Goal: Task Accomplishment & Management: Manage account settings

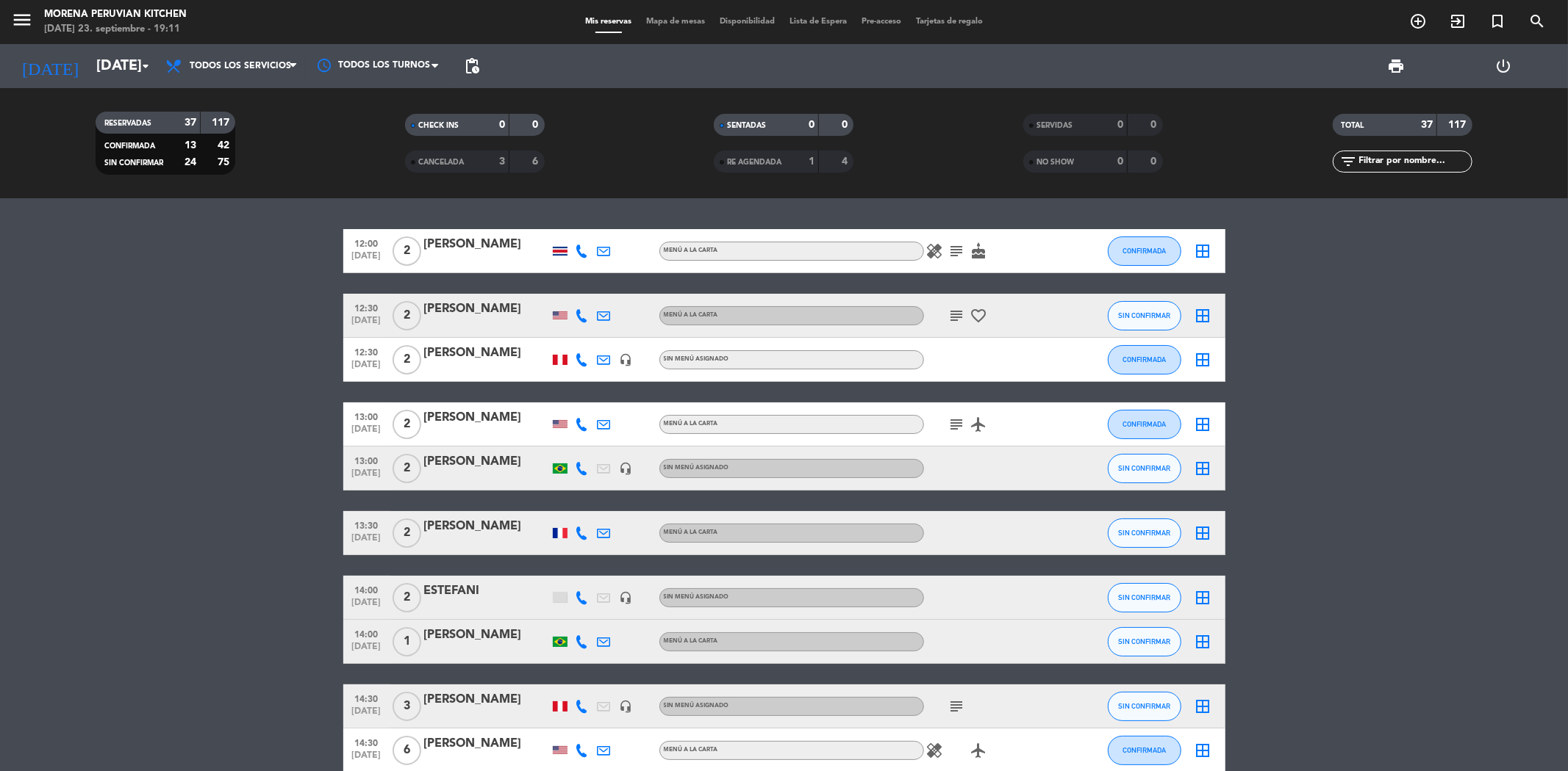
scroll to position [245, 0]
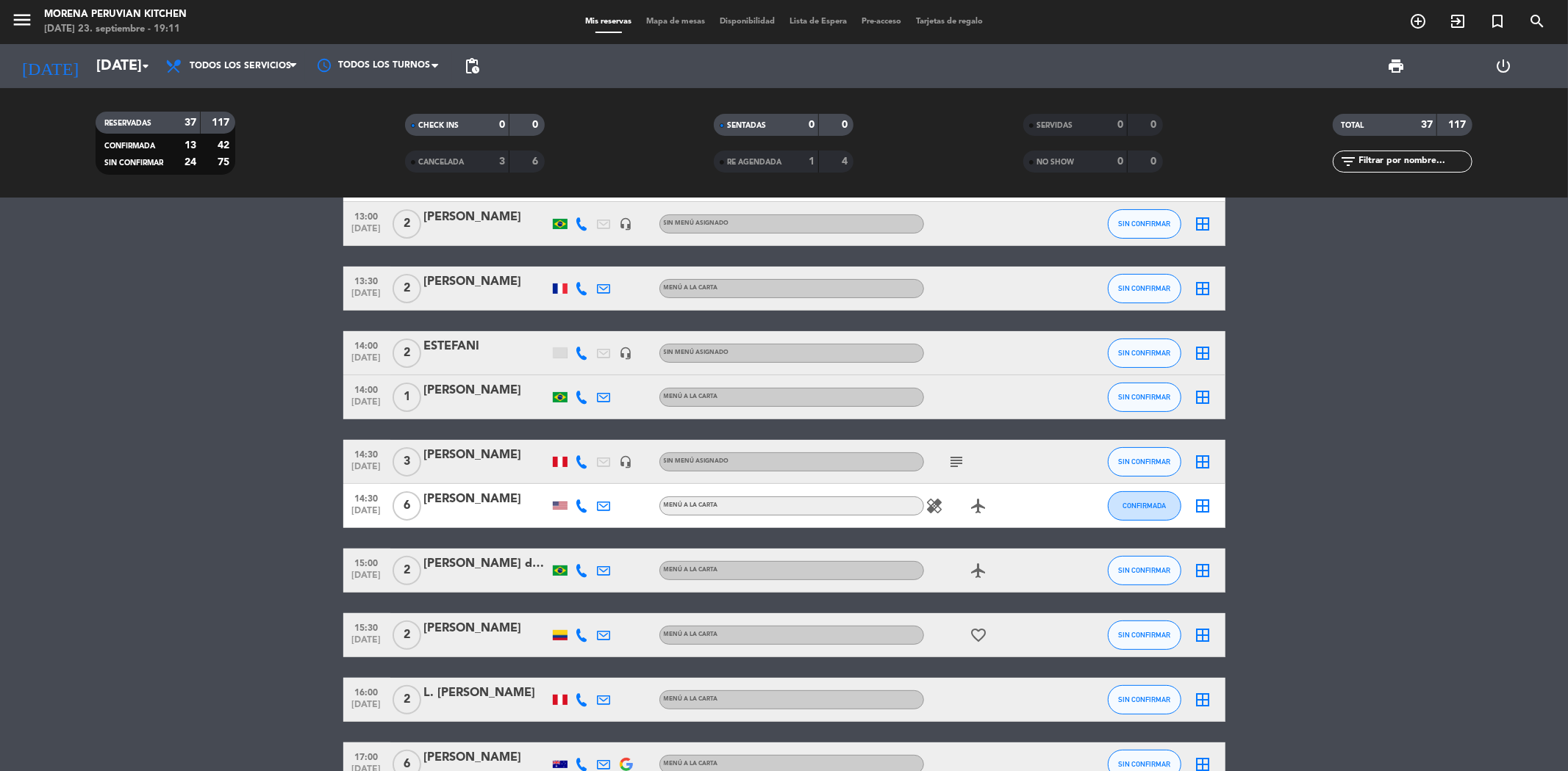
click at [953, 458] on icon "subject" at bounding box center [957, 462] width 17 height 17
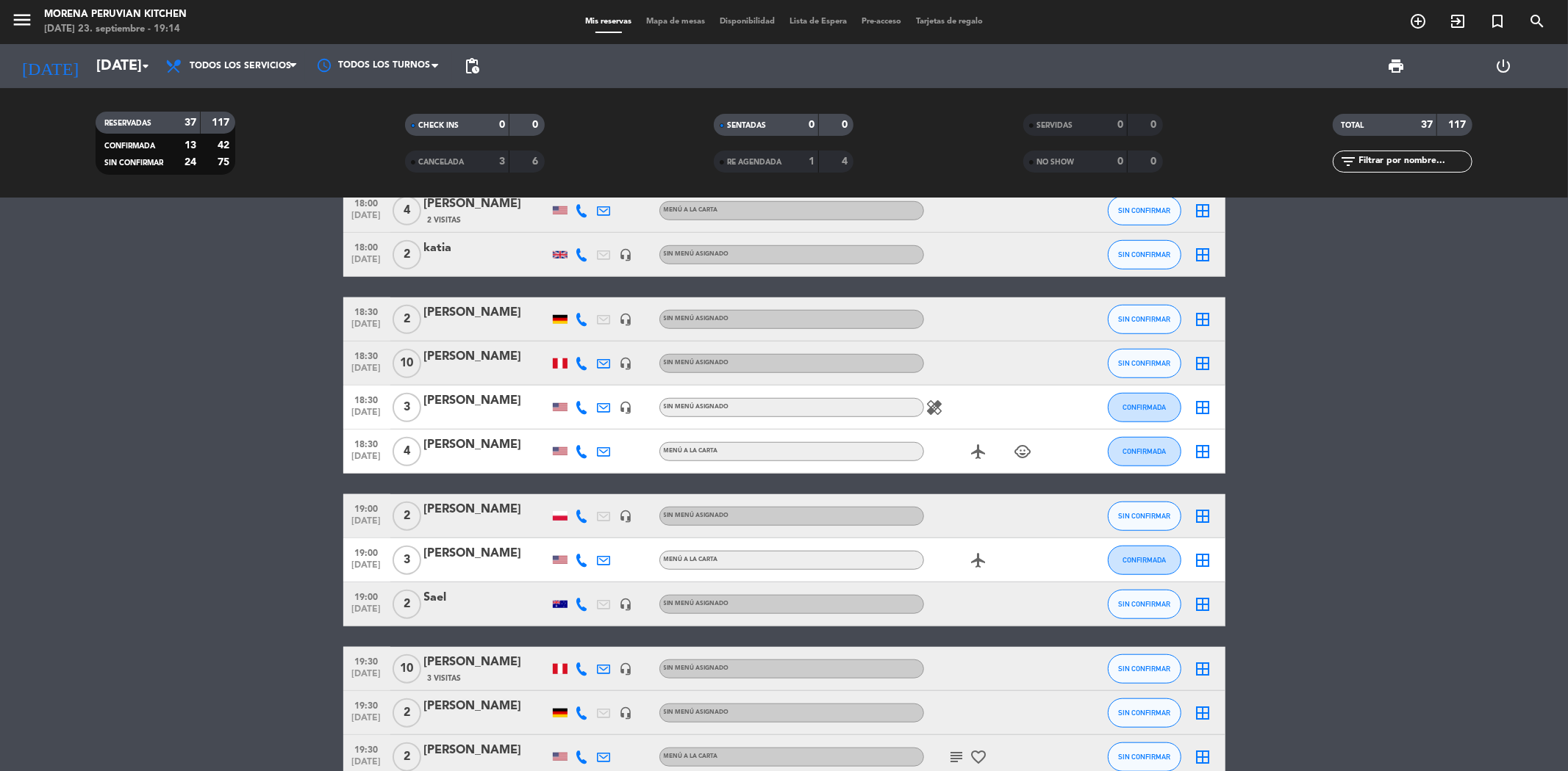
scroll to position [980, 0]
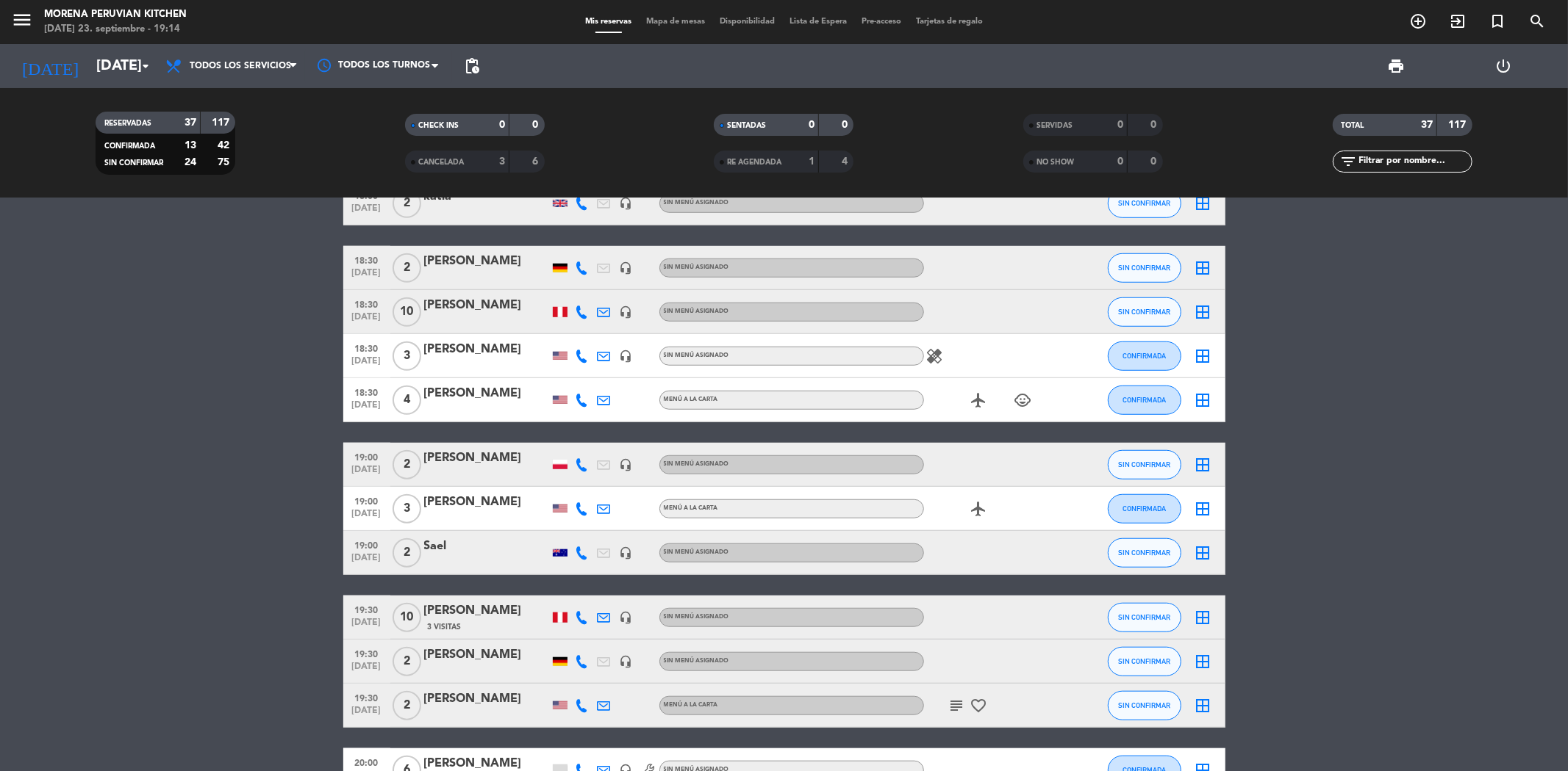
click at [932, 363] on icon "healing" at bounding box center [935, 357] width 17 height 17
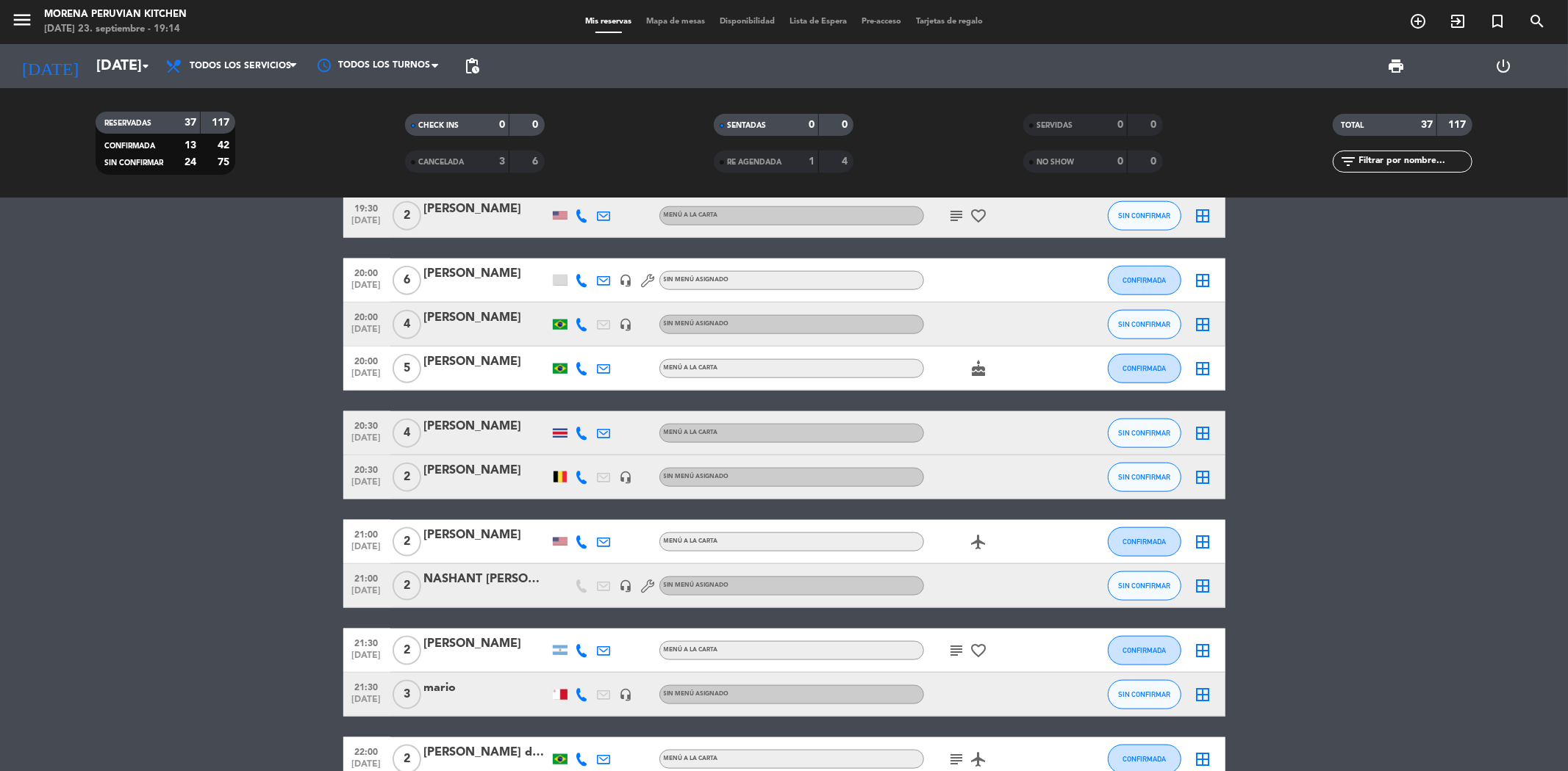
scroll to position [1552, 0]
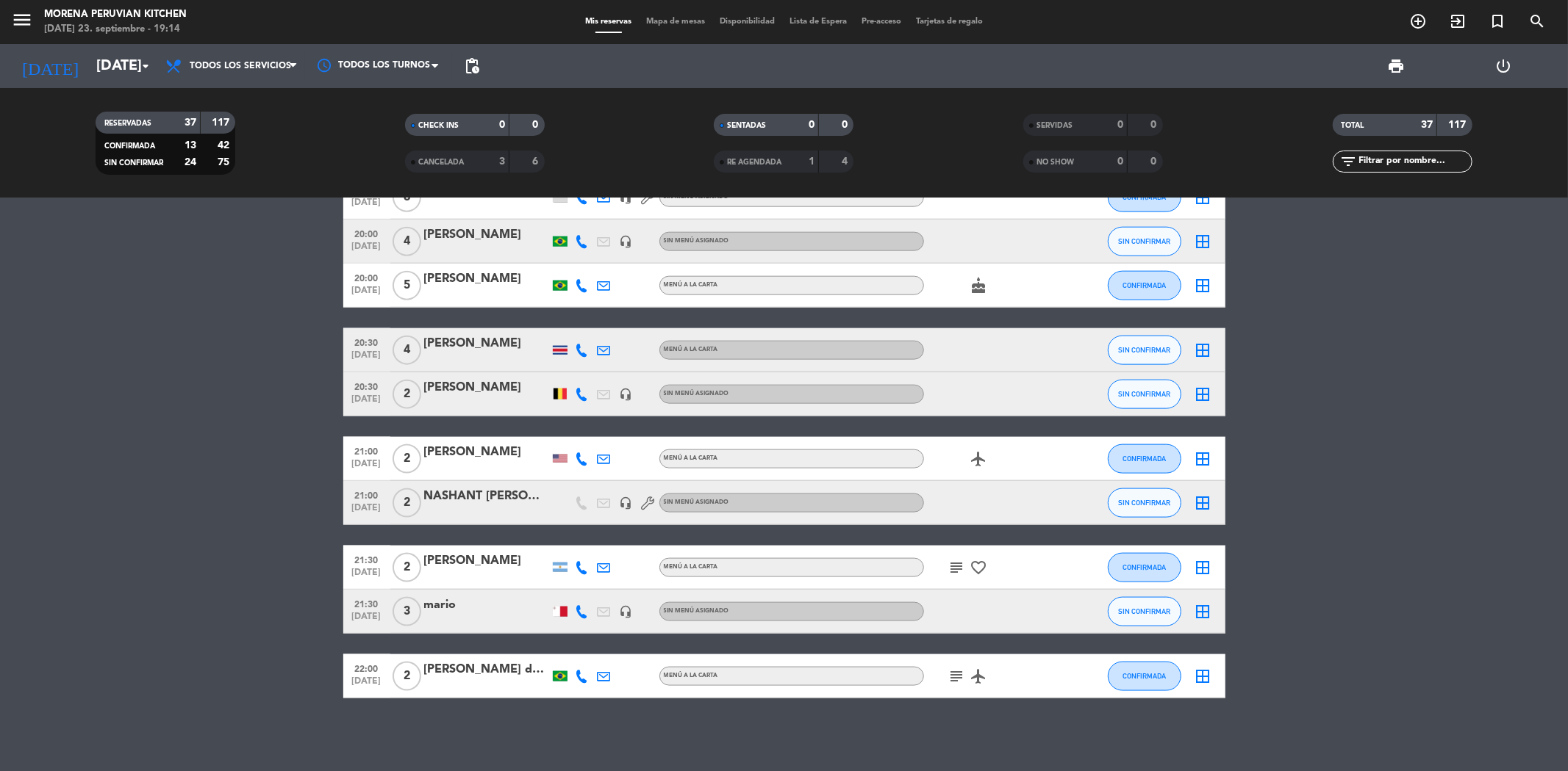
click at [959, 559] on icon "subject" at bounding box center [957, 568] width 17 height 17
click at [956, 673] on icon "subject" at bounding box center [957, 677] width 17 height 17
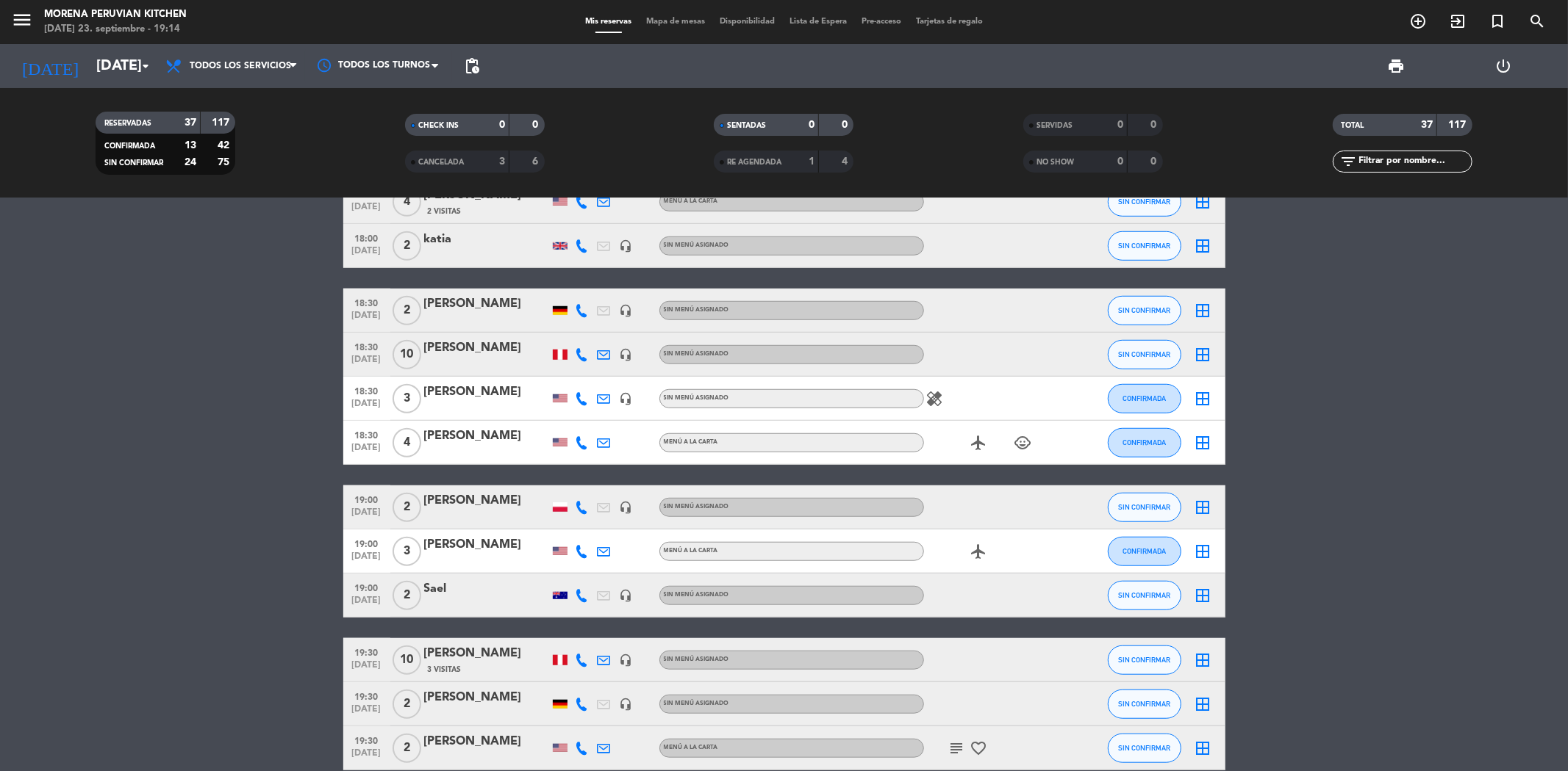
scroll to position [980, 0]
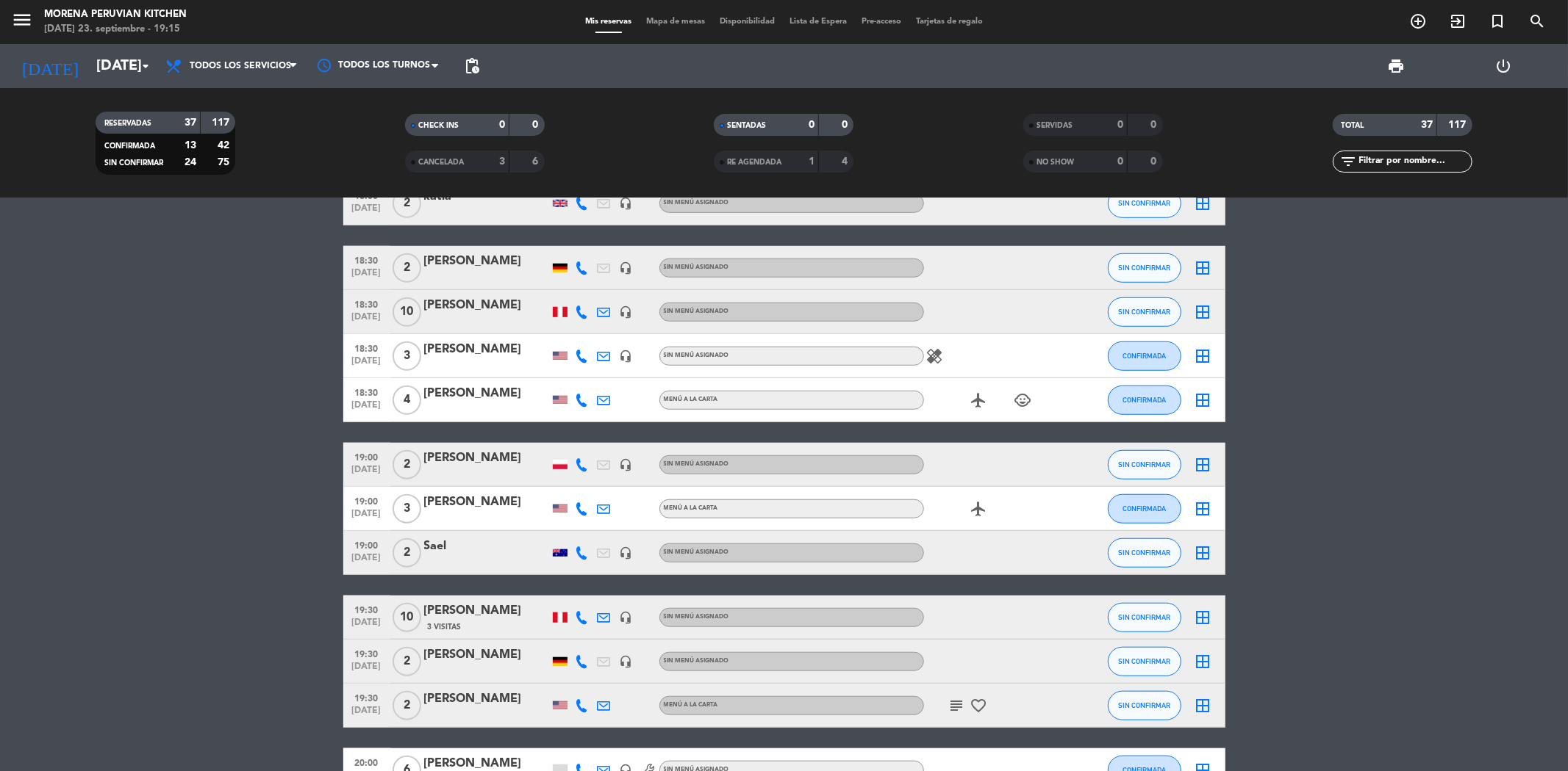
click at [483, 305] on div "[PERSON_NAME]" at bounding box center [487, 305] width 125 height 19
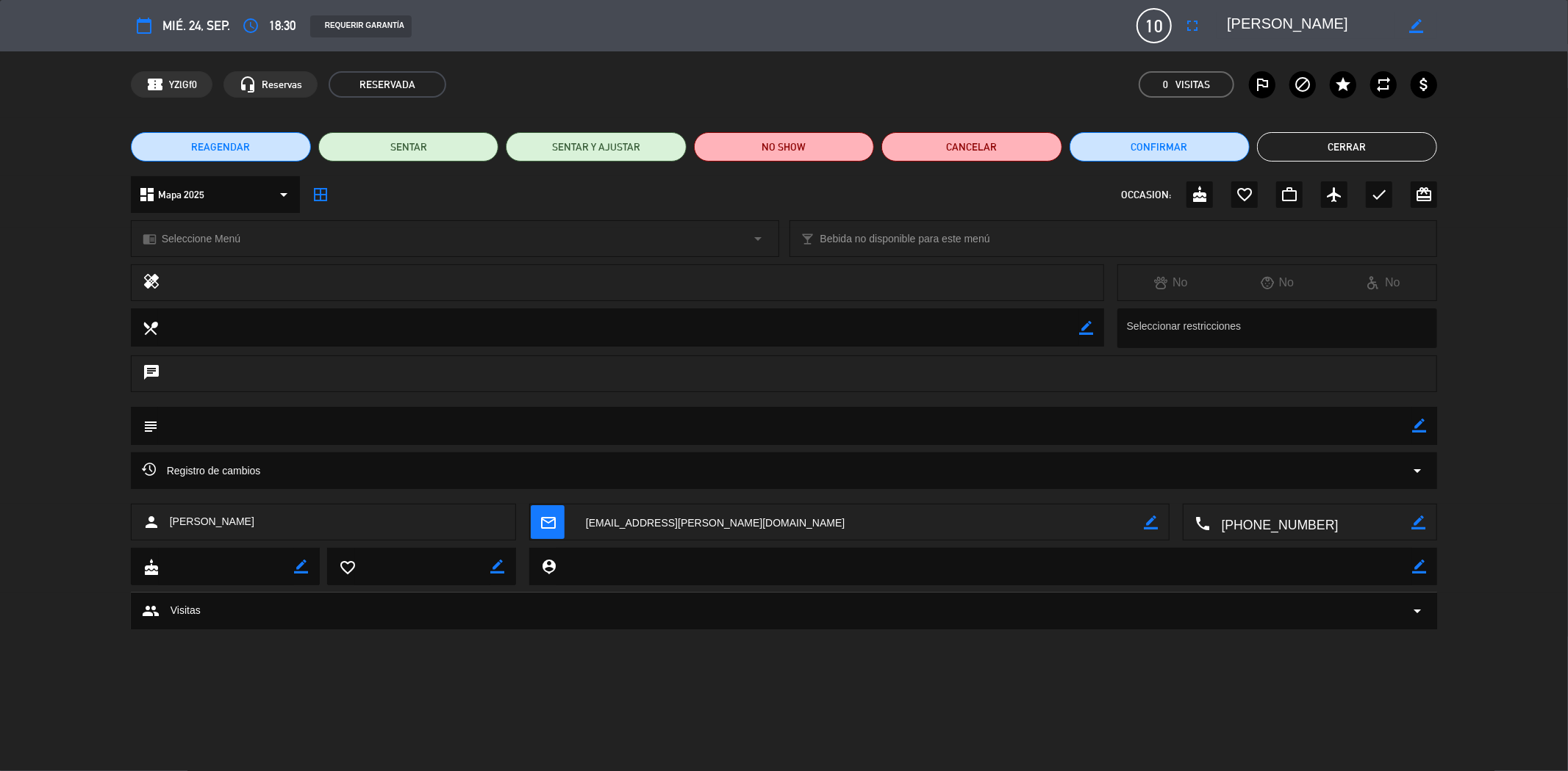
click at [1415, 25] on icon "border_color" at bounding box center [1416, 26] width 14 height 14
drag, startPoint x: 1340, startPoint y: 17, endPoint x: 1216, endPoint y: 21, distance: 124.1
click at [1216, 21] on div at bounding box center [1326, 25] width 221 height 27
click at [1344, 144] on button "Cerrar" at bounding box center [1347, 147] width 180 height 29
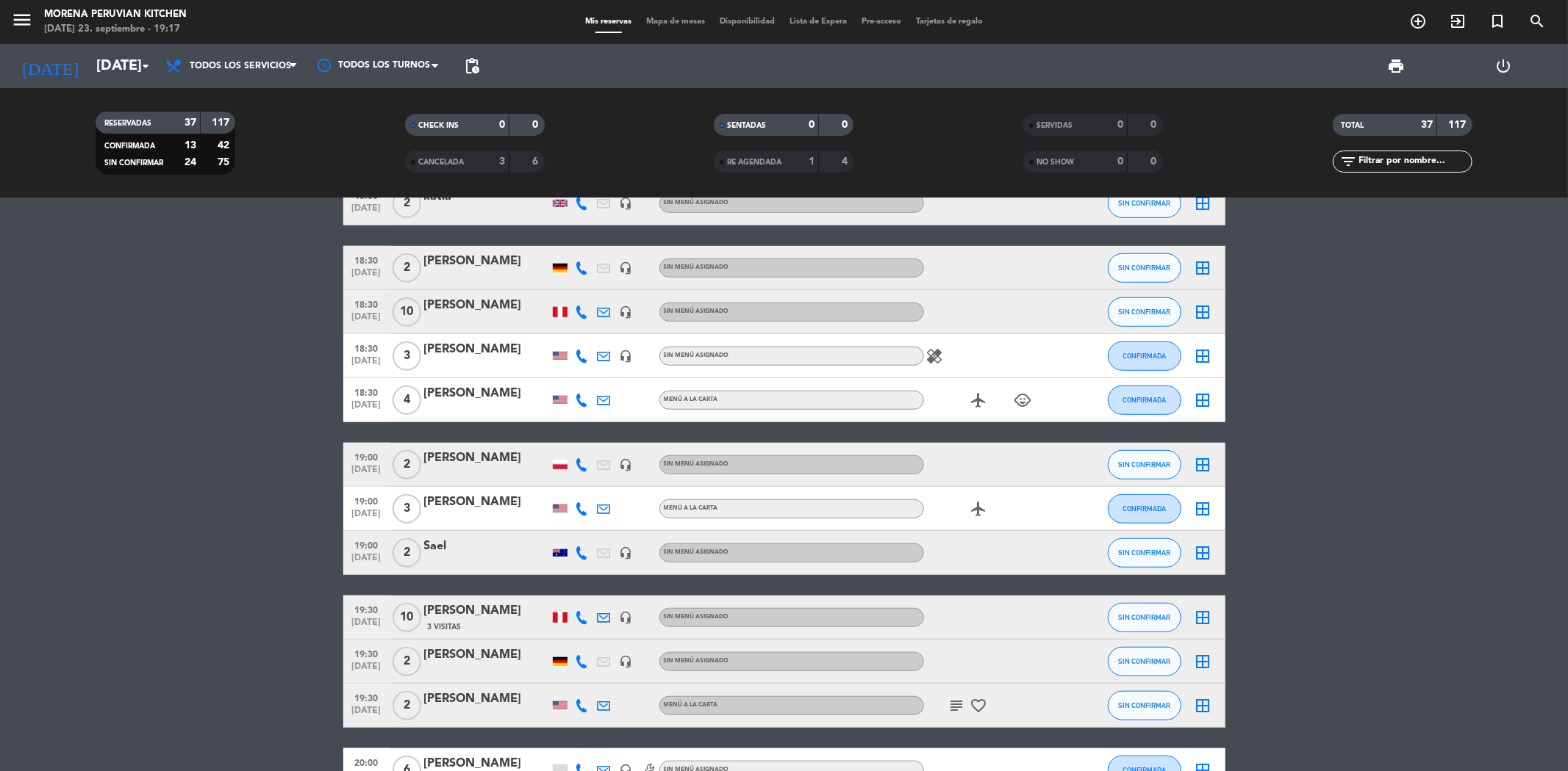
click at [951, 699] on icon "subject" at bounding box center [957, 706] width 17 height 17
click at [1292, 541] on bookings-row "12:00 [DATE] 2 [PERSON_NAME] MENÚ A LA CARTA healing subject cake CONFIRMADA bo…" at bounding box center [784, 260] width 1568 height 2021
click at [112, 66] on input "[DATE]" at bounding box center [183, 66] width 187 height 32
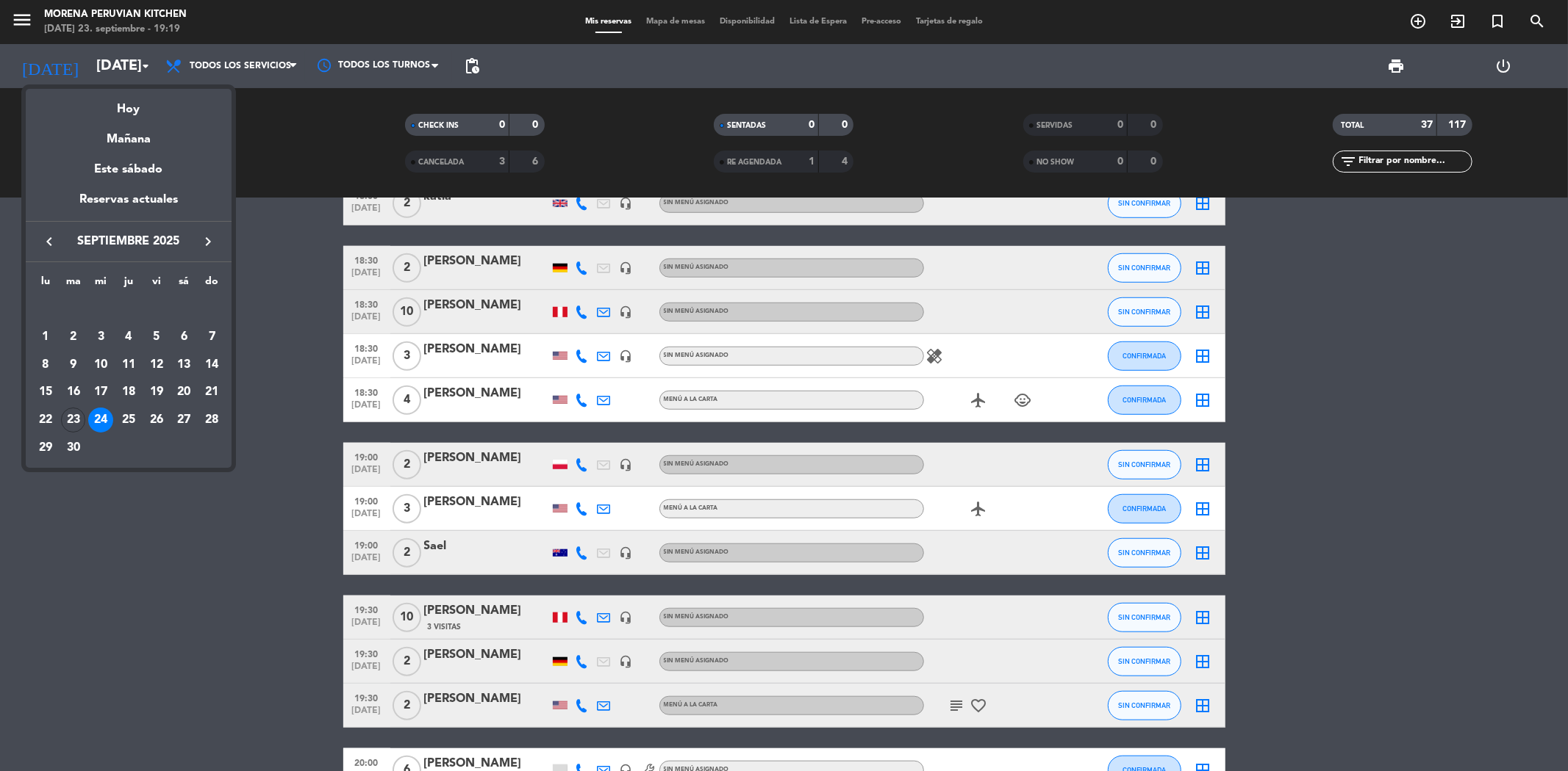
click at [280, 331] on div at bounding box center [784, 385] width 1568 height 771
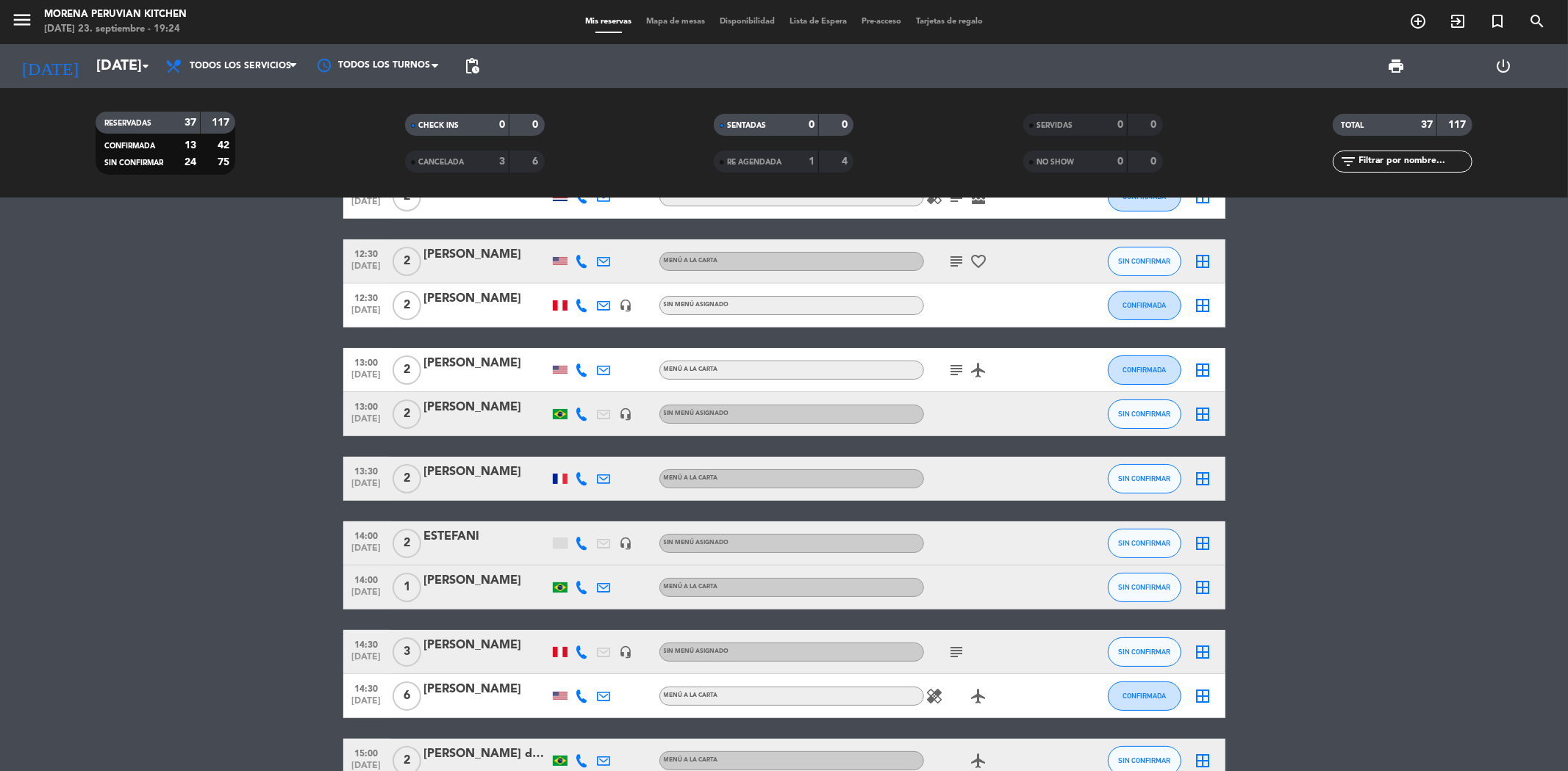
scroll to position [83, 0]
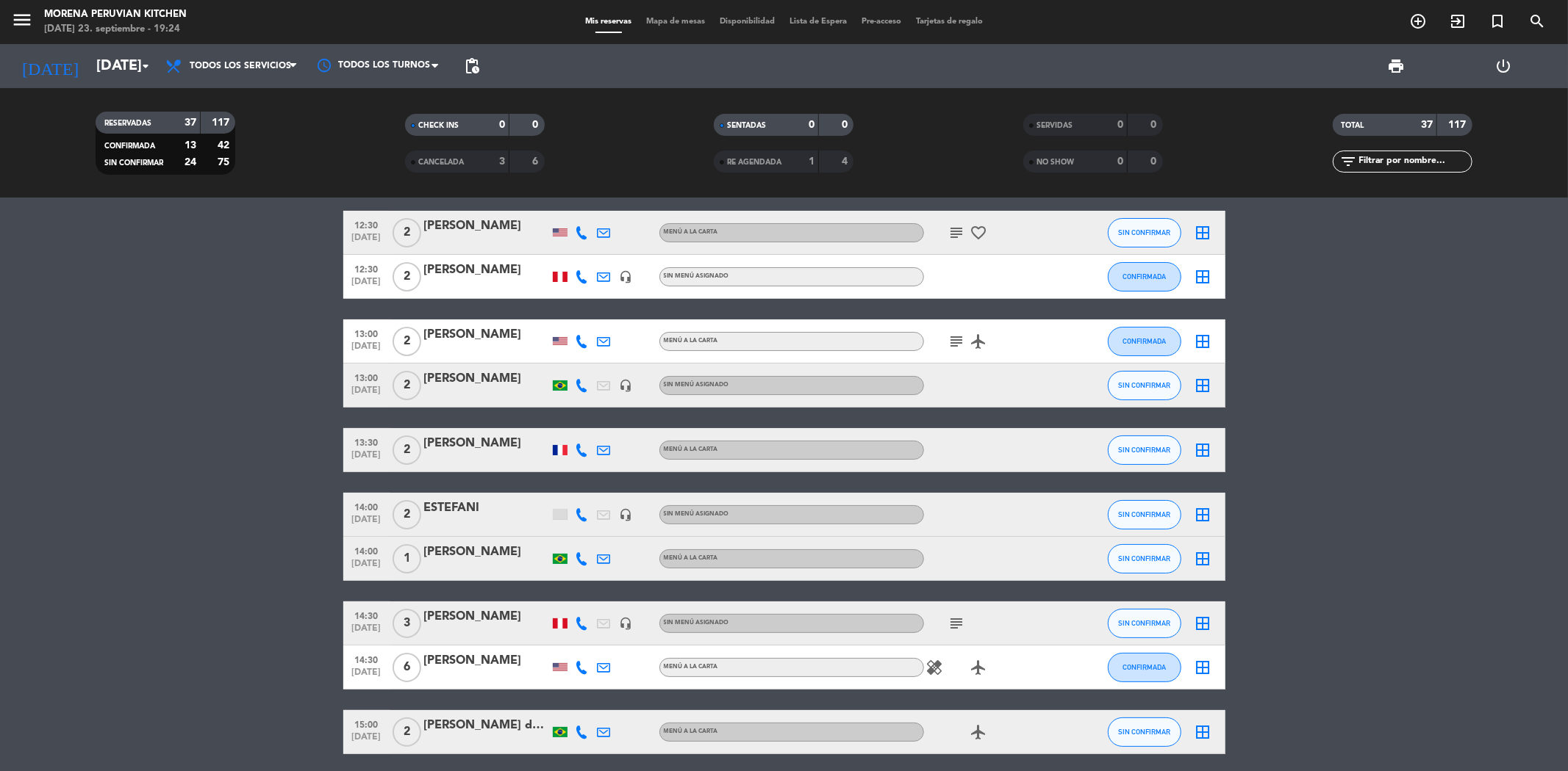
click at [445, 549] on div "[PERSON_NAME]" at bounding box center [487, 552] width 125 height 19
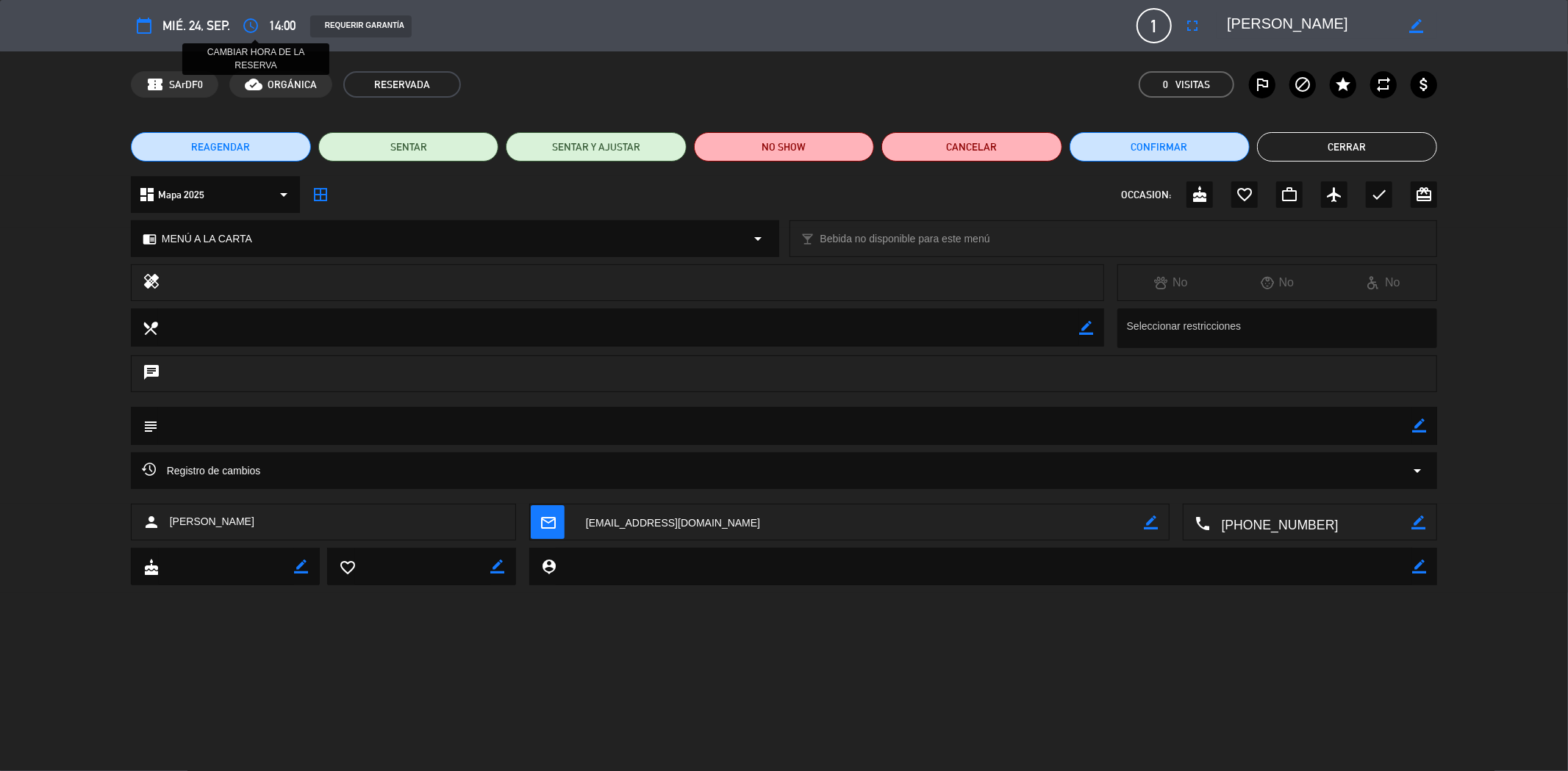
click at [248, 24] on icon "access_time" at bounding box center [250, 26] width 17 height 17
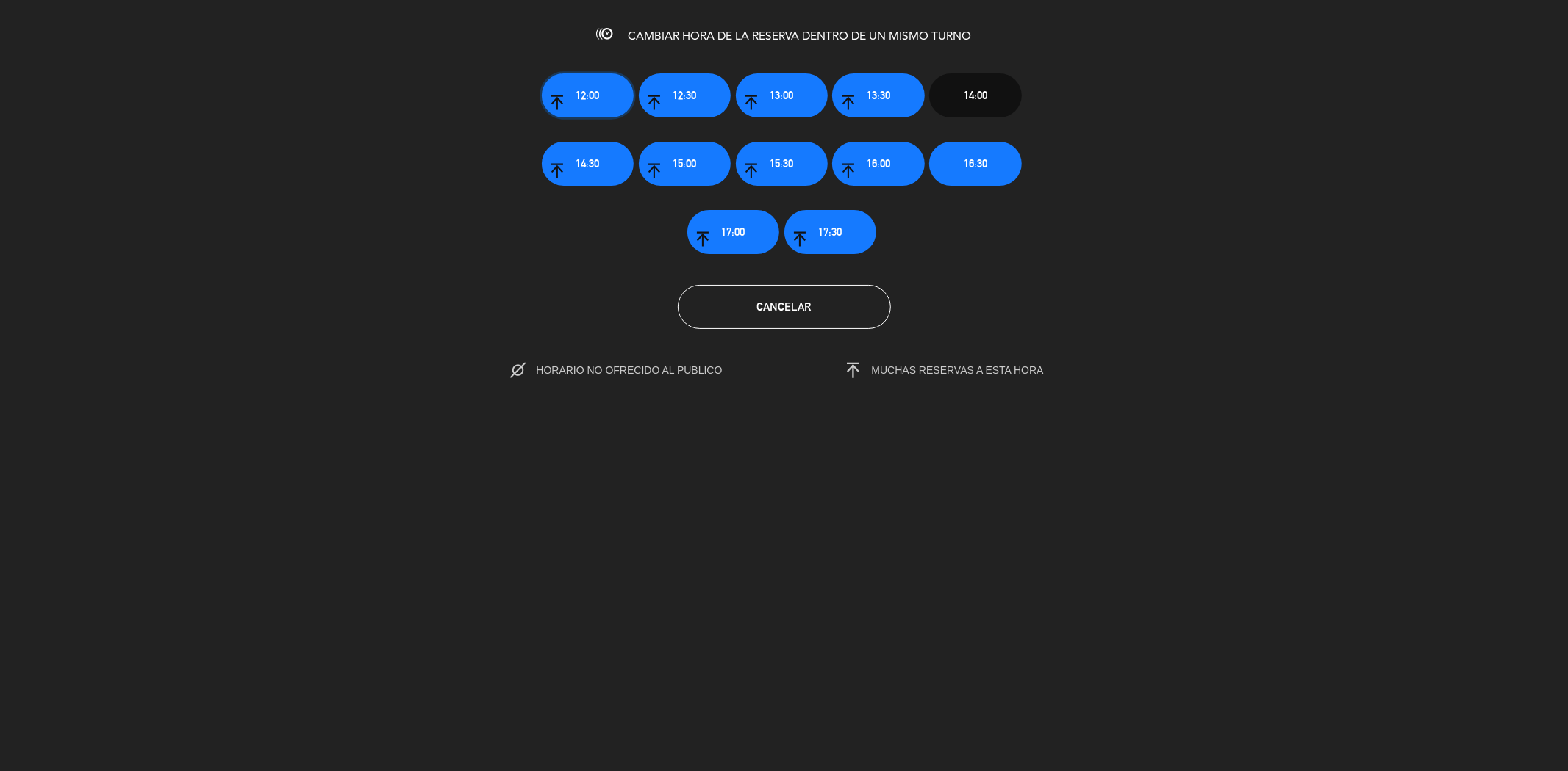
click at [597, 97] on span "12:00" at bounding box center [587, 95] width 23 height 17
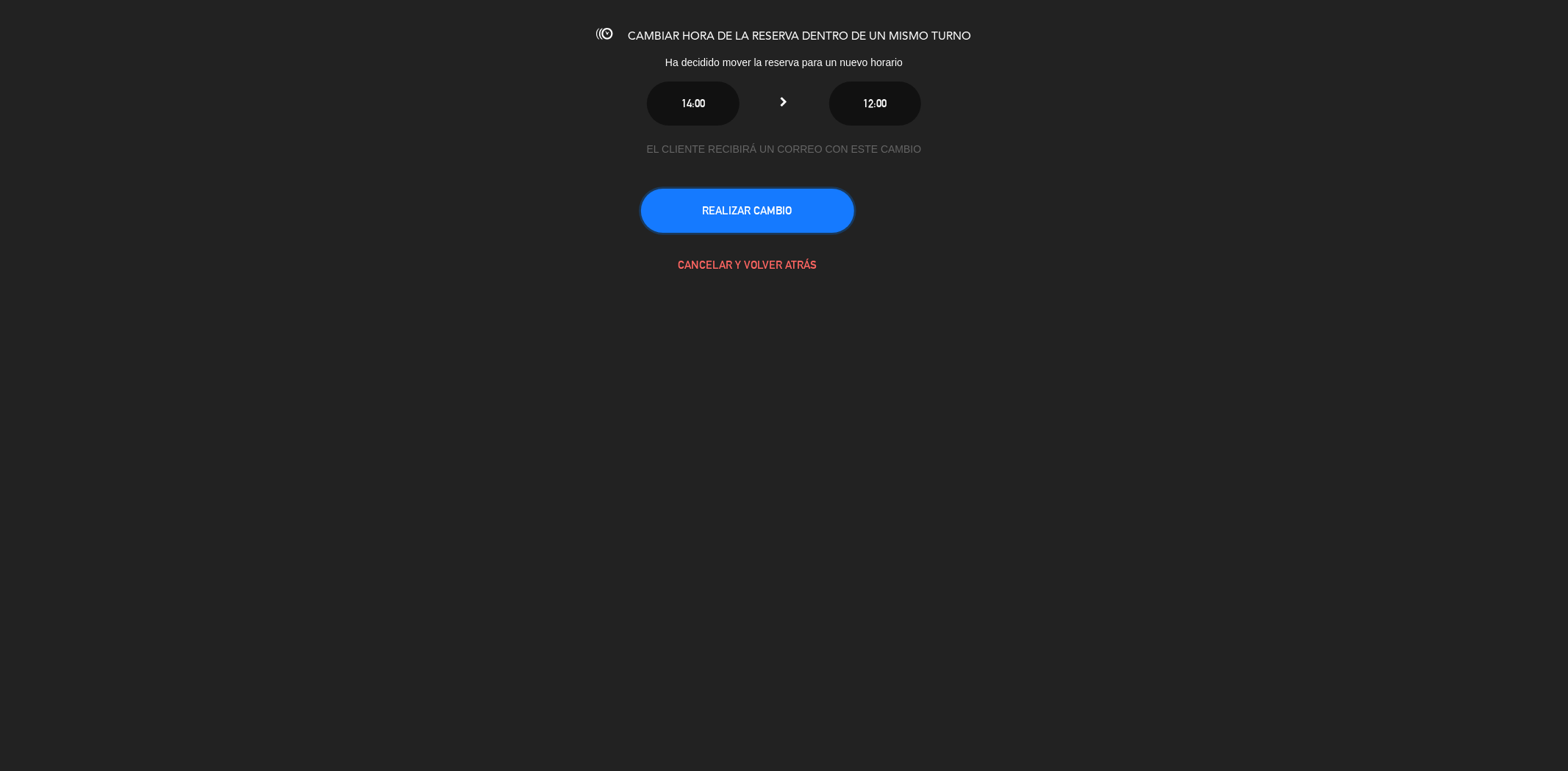
click at [743, 199] on button "REALIZAR CAMBIO" at bounding box center [747, 210] width 213 height 44
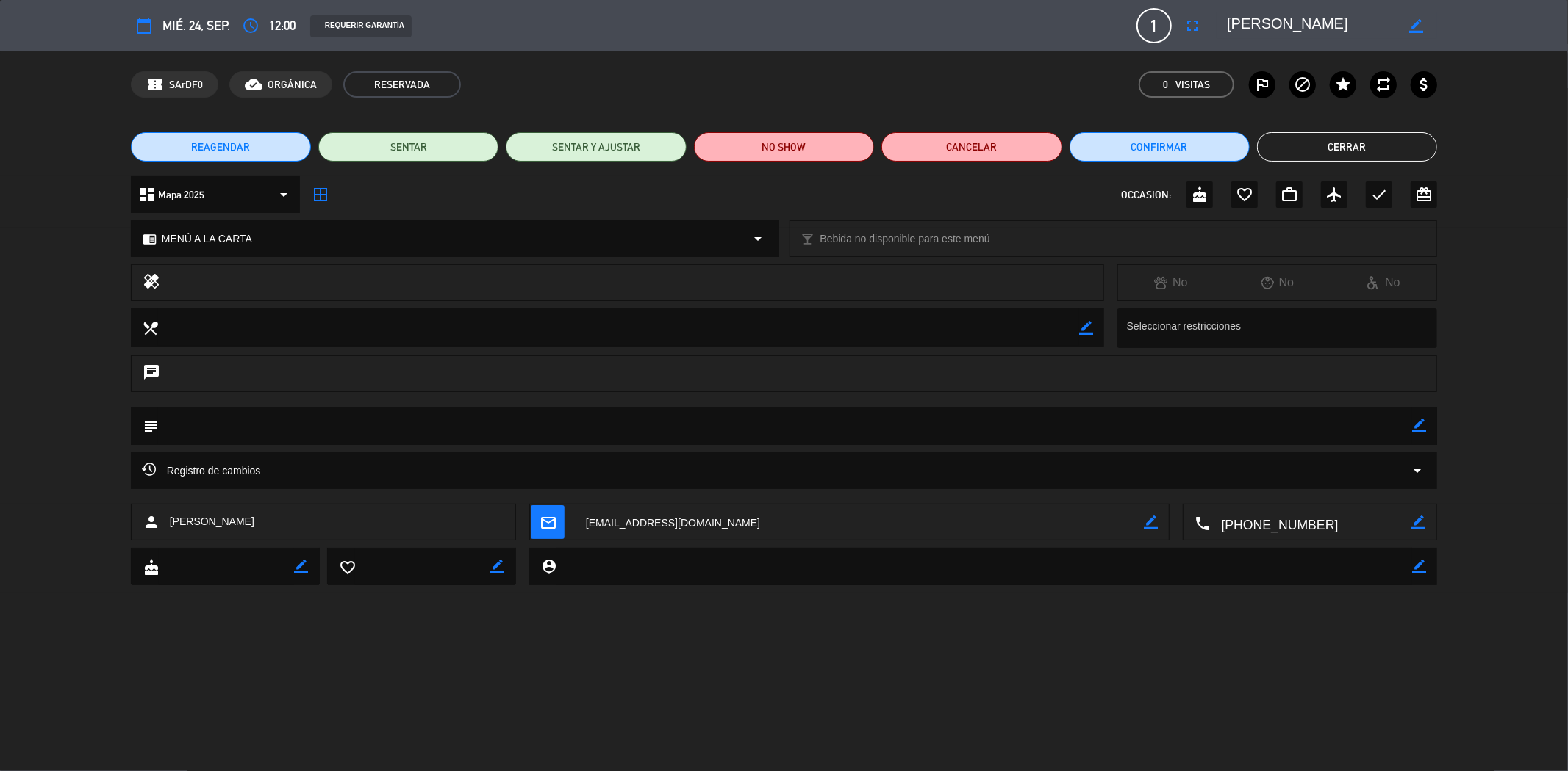
click at [1355, 149] on button "Cerrar" at bounding box center [1347, 147] width 180 height 29
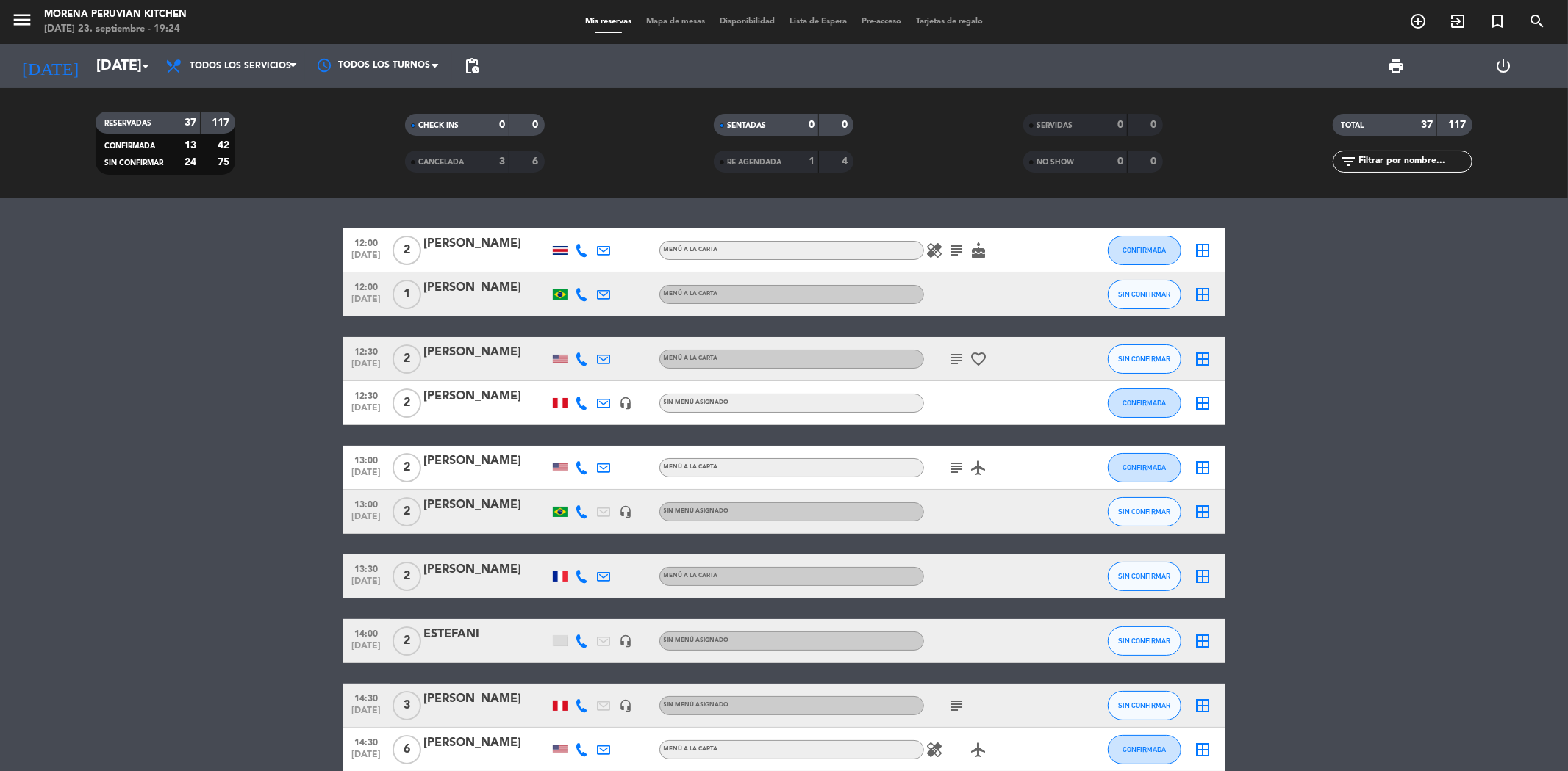
scroll to position [0, 0]
